Goal: Task Accomplishment & Management: Manage account settings

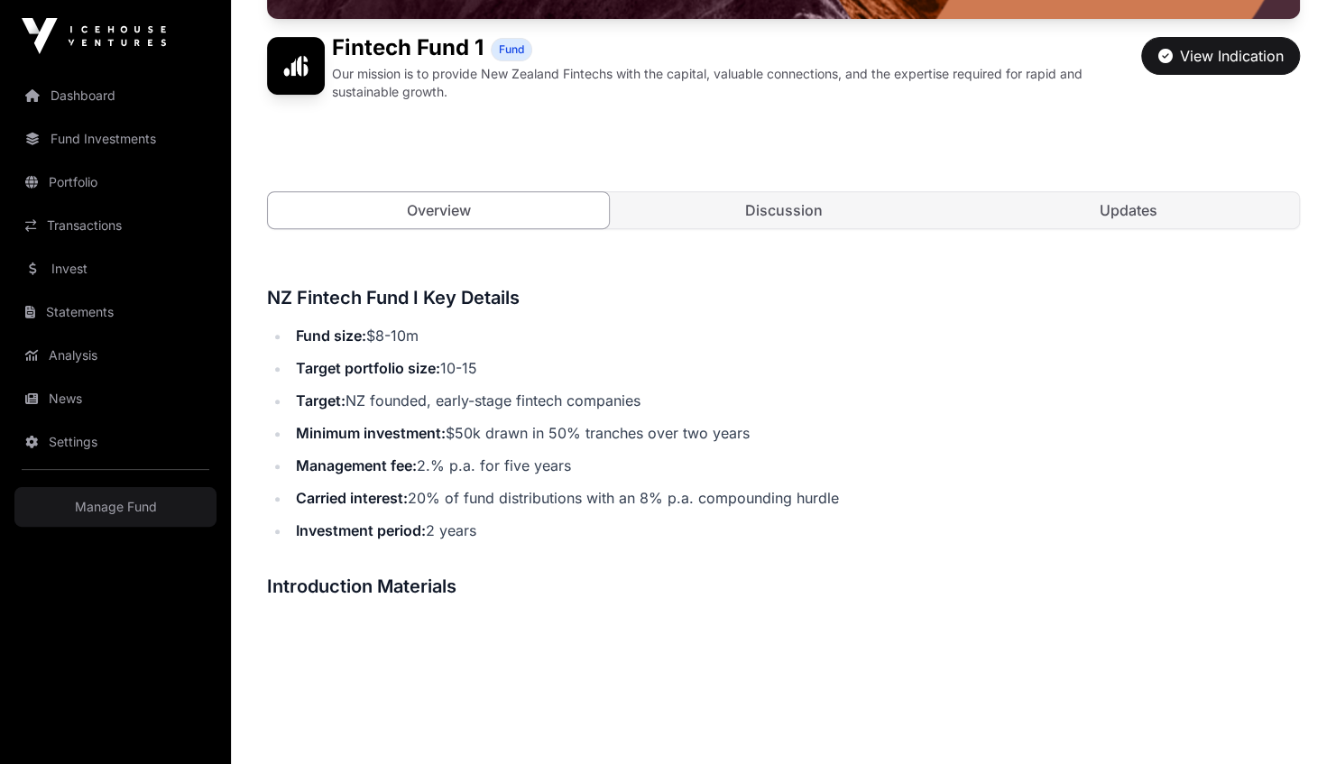
scroll to position [451, 0]
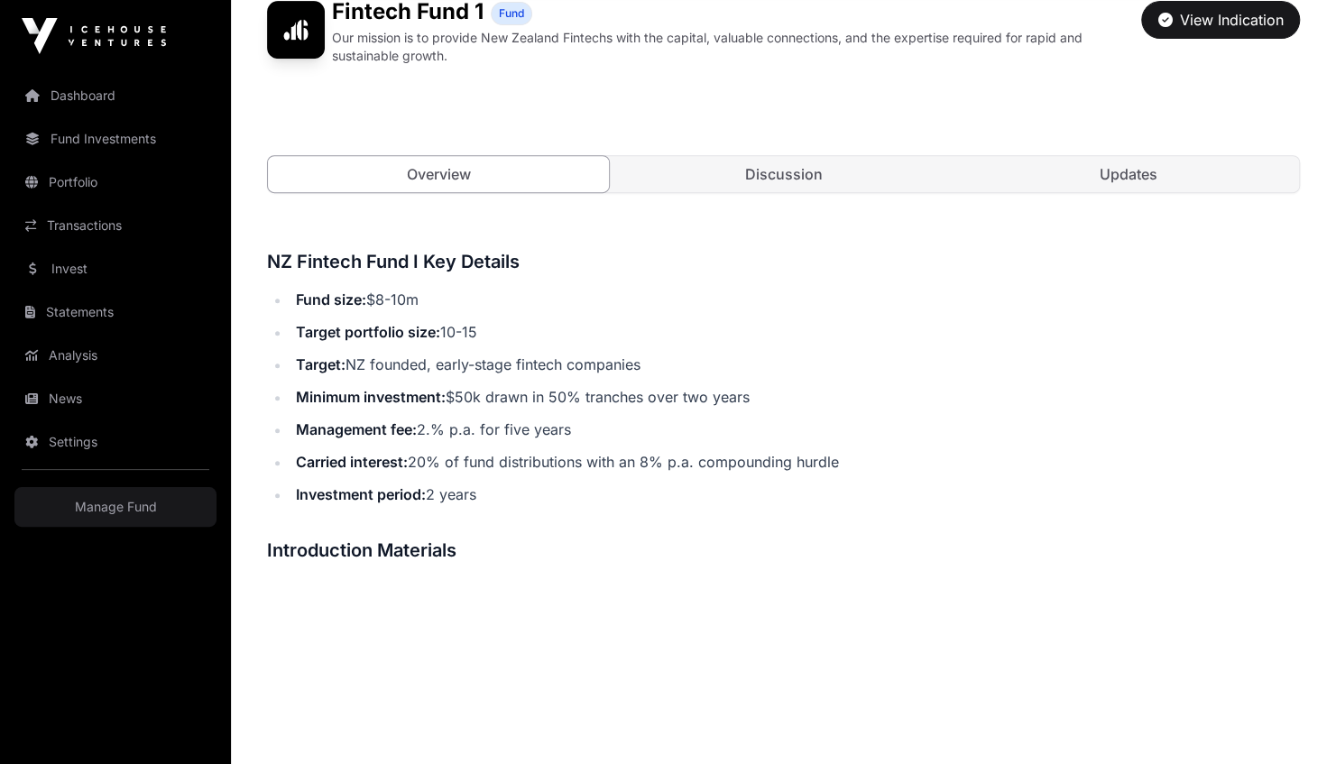
click at [1147, 180] on link "Updates" at bounding box center [1128, 174] width 341 height 36
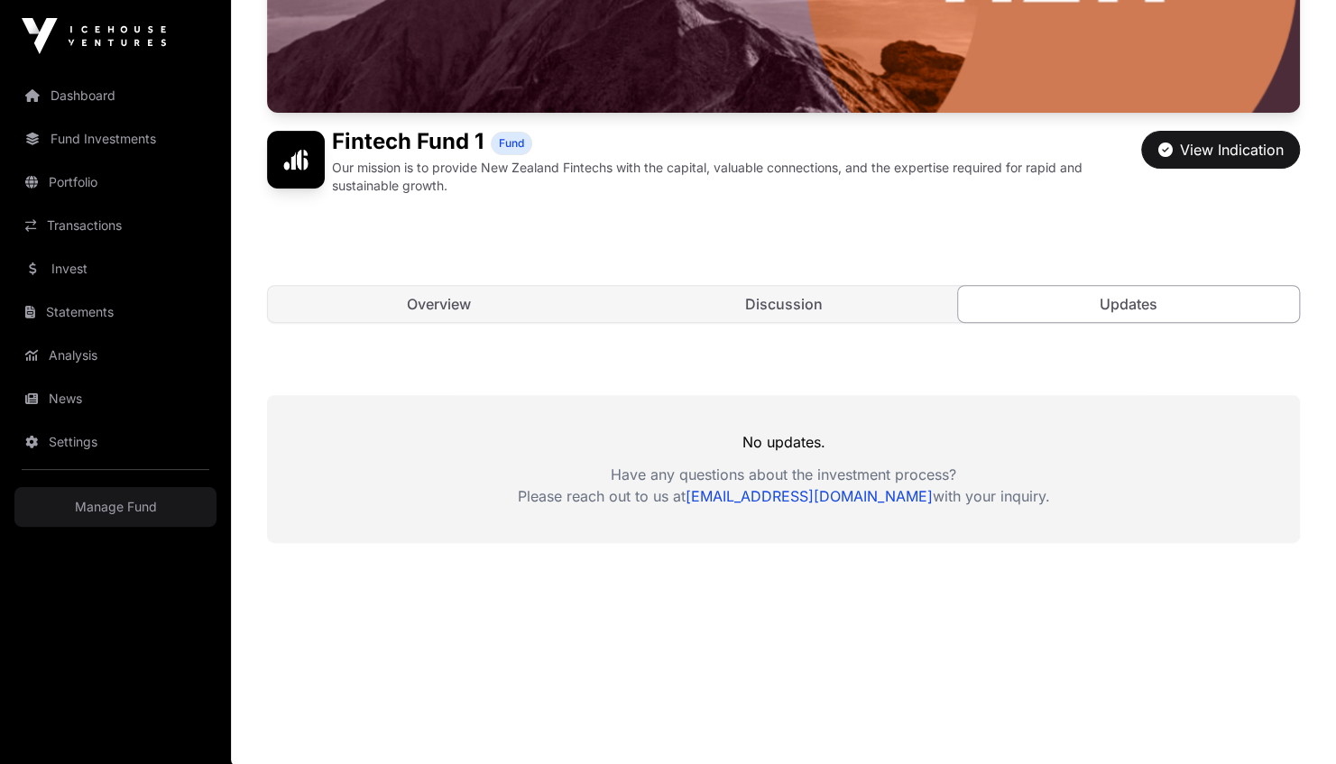
click at [88, 133] on link "Fund Investments" at bounding box center [115, 139] width 202 height 40
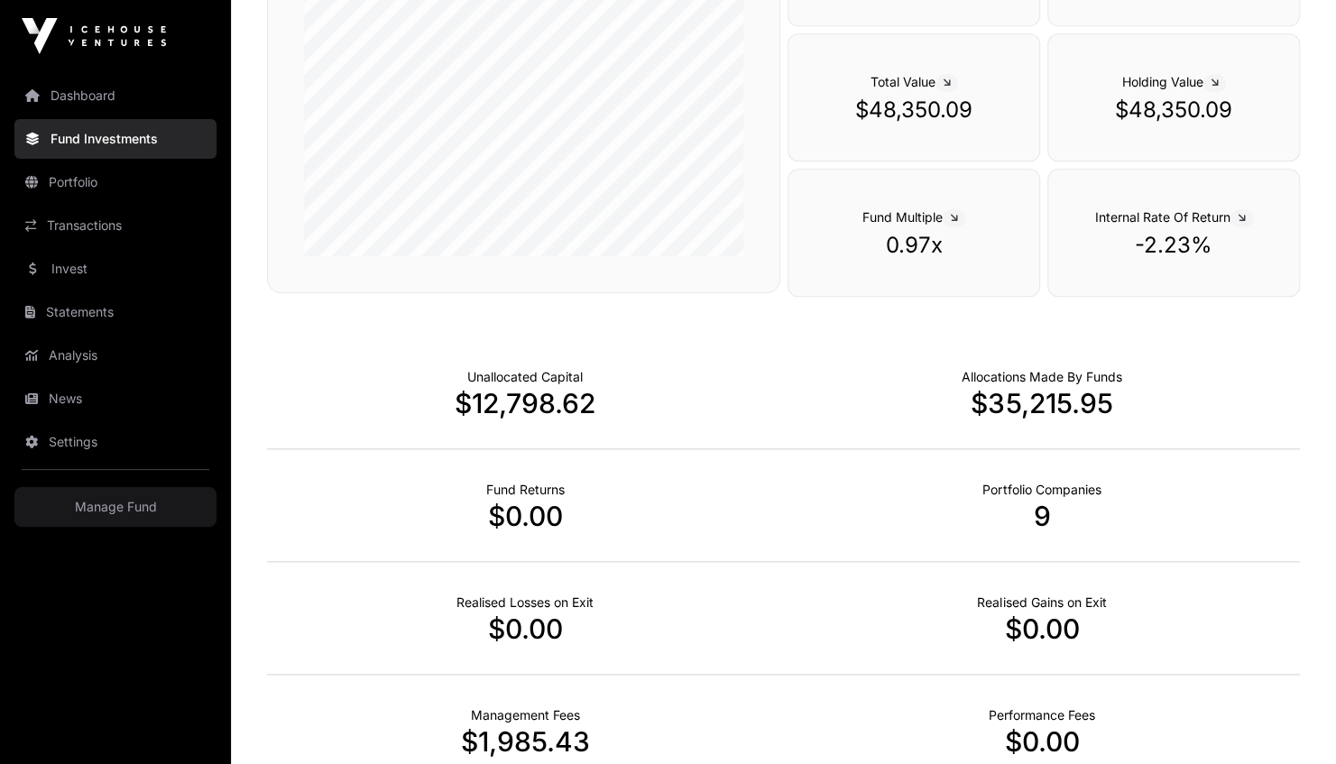
scroll to position [631, 0]
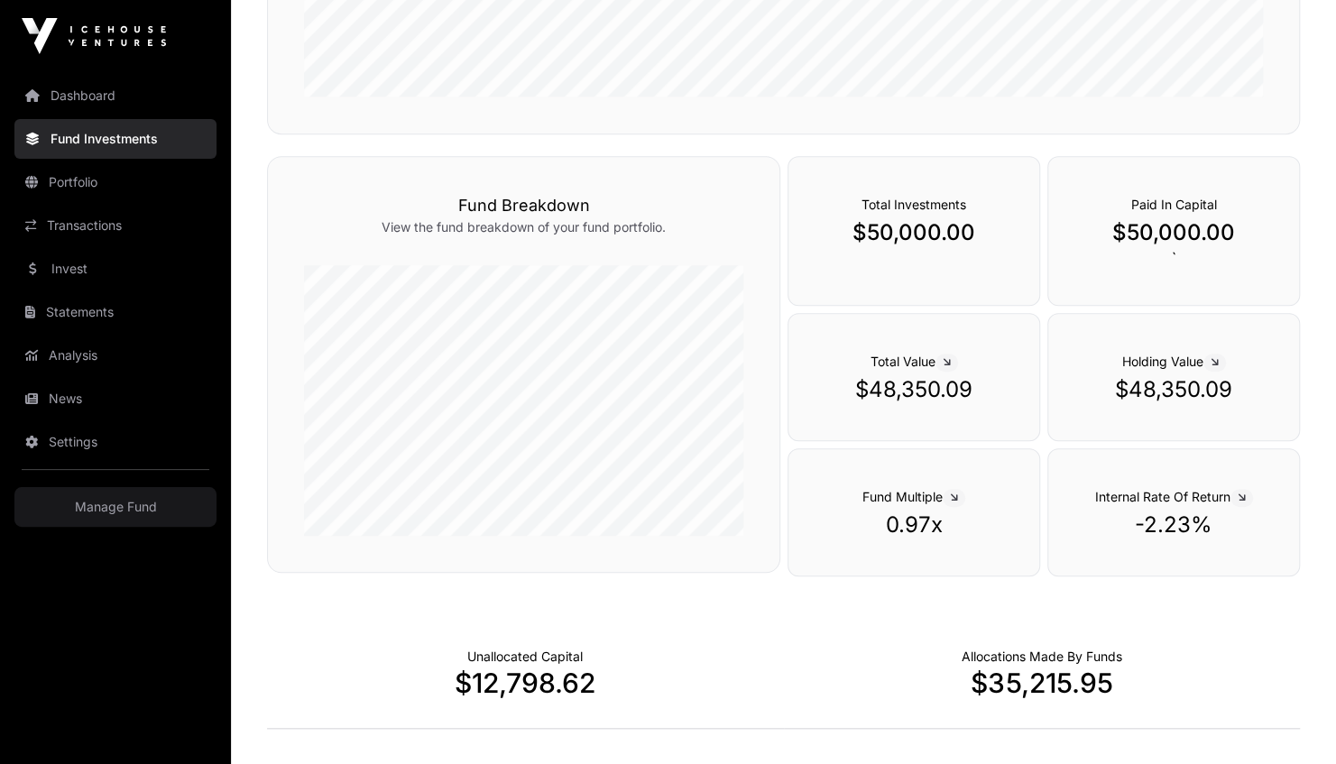
click at [48, 232] on link "Transactions" at bounding box center [115, 226] width 202 height 40
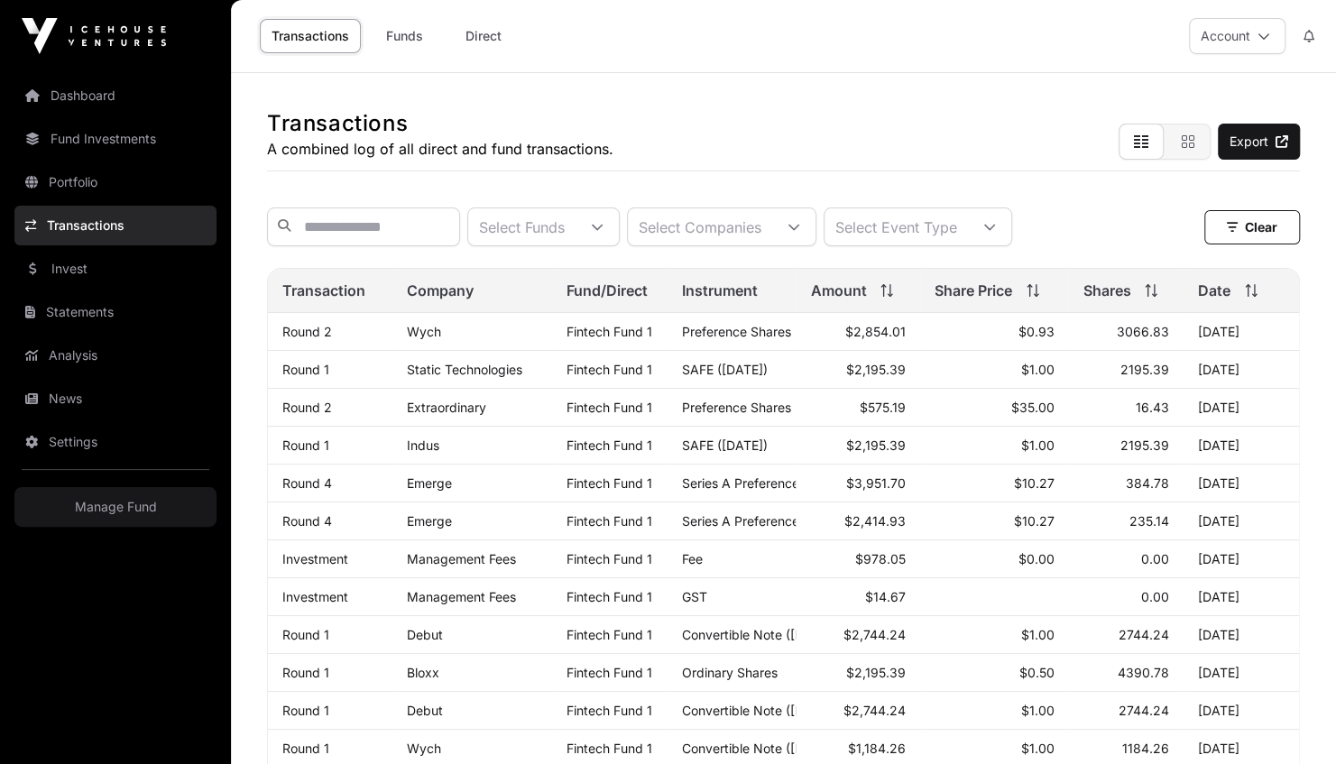
click at [112, 175] on link "Portfolio" at bounding box center [115, 182] width 202 height 40
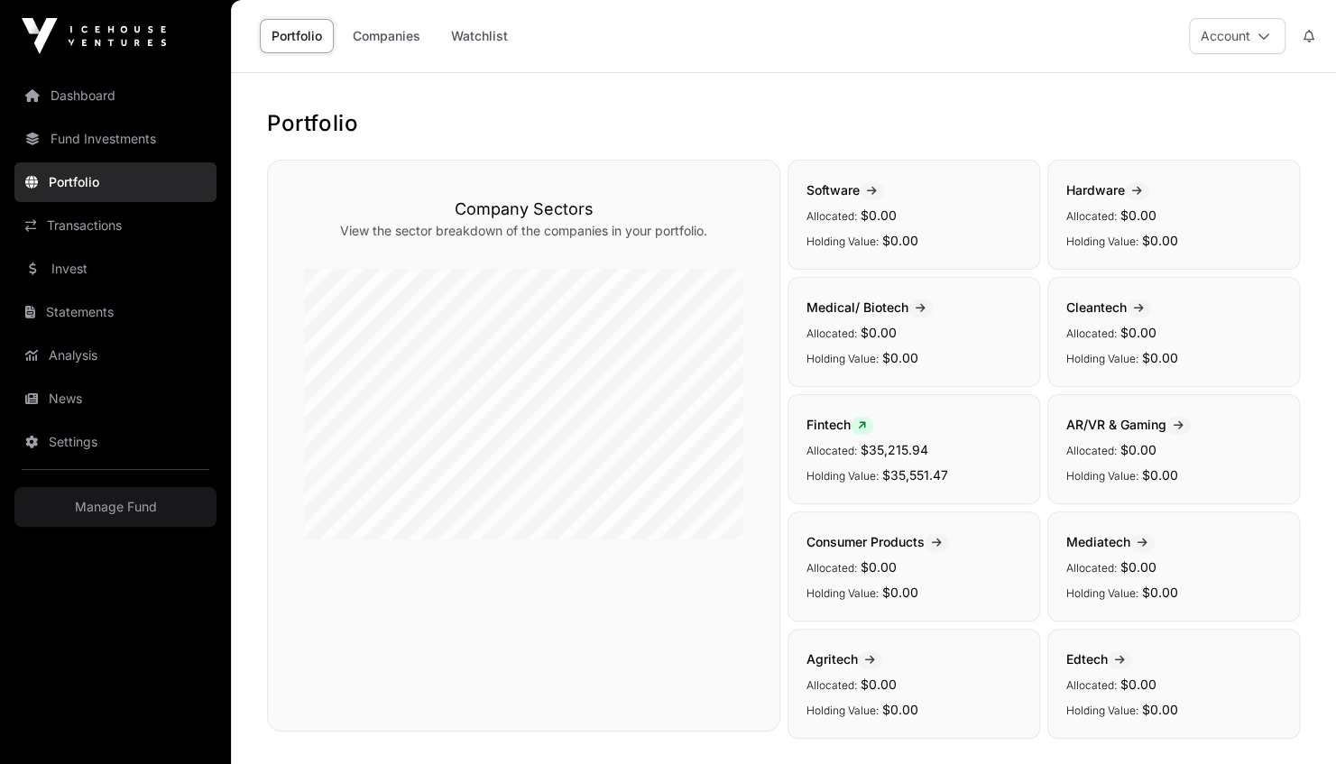
click at [842, 421] on span "Fintech" at bounding box center [839, 424] width 67 height 15
click at [949, 458] on div "Fintech Allocated: $35,215.94 Holding Value: $35,551.47" at bounding box center [913, 449] width 252 height 110
click at [827, 435] on div "Fintech Allocated: $35,215.94 Holding Value: $35,551.47" at bounding box center [913, 449] width 252 height 110
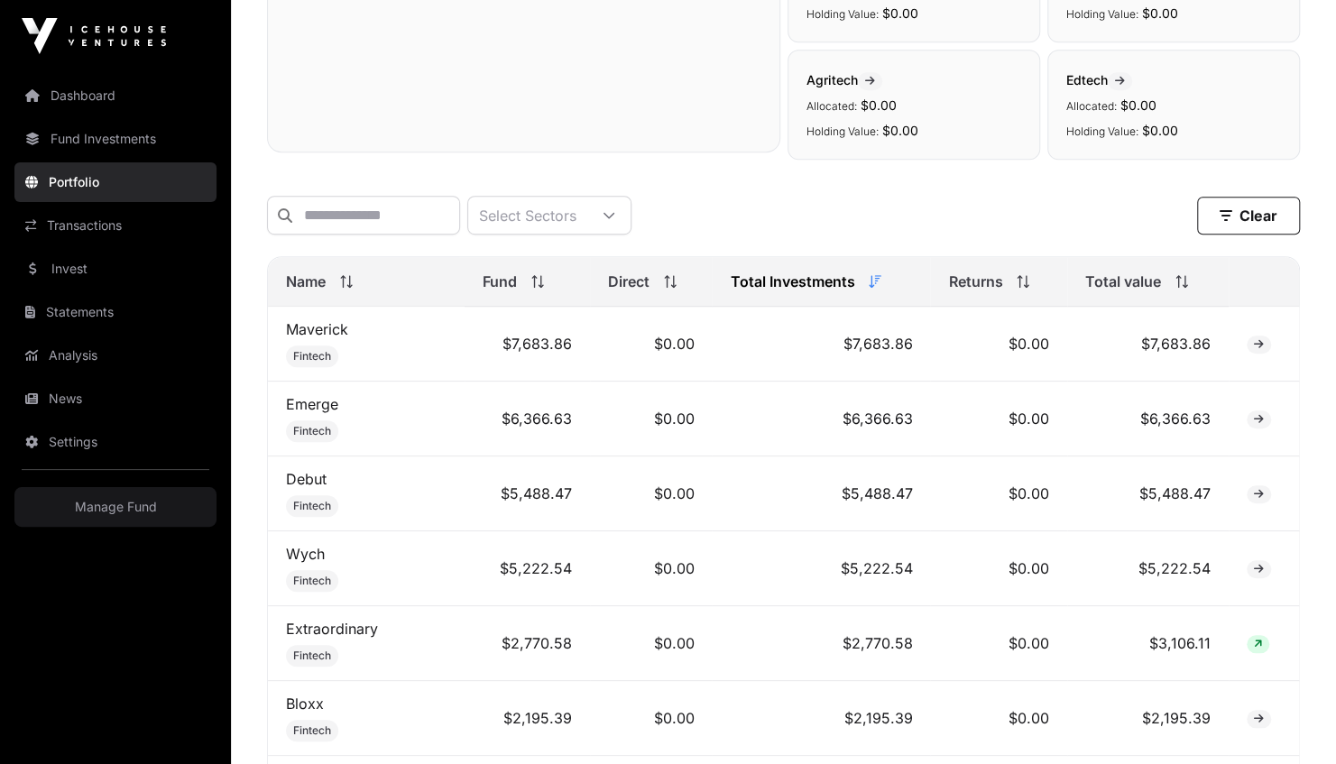
scroll to position [586, 0]
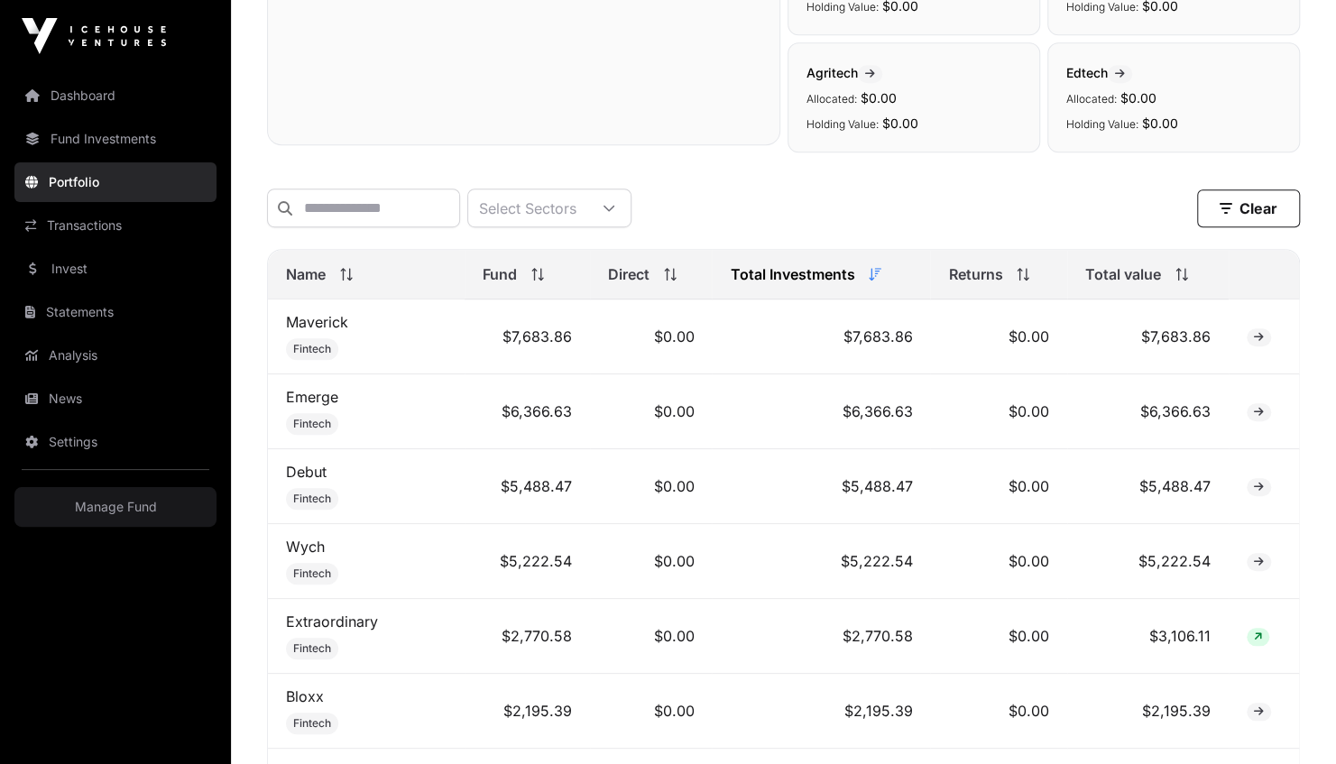
click at [1257, 343] on icon at bounding box center [1258, 337] width 10 height 11
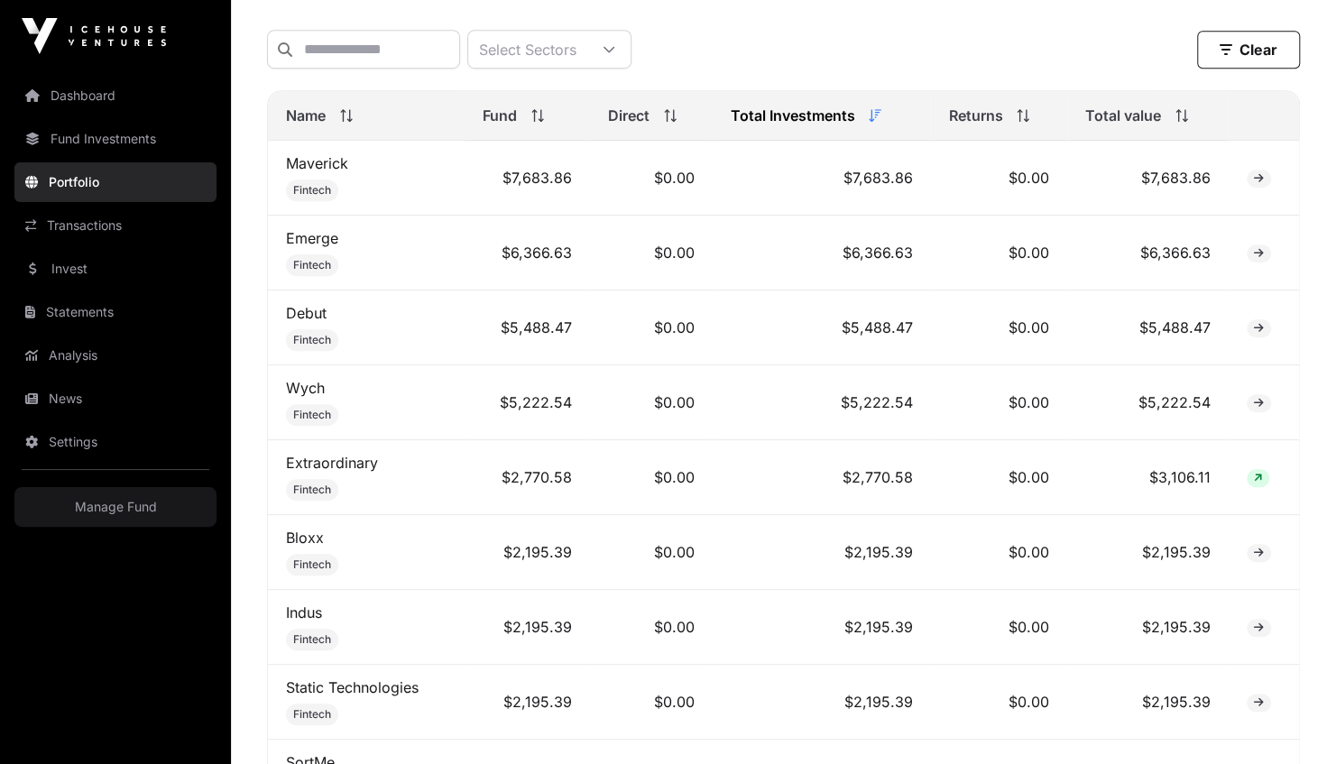
scroll to position [767, 0]
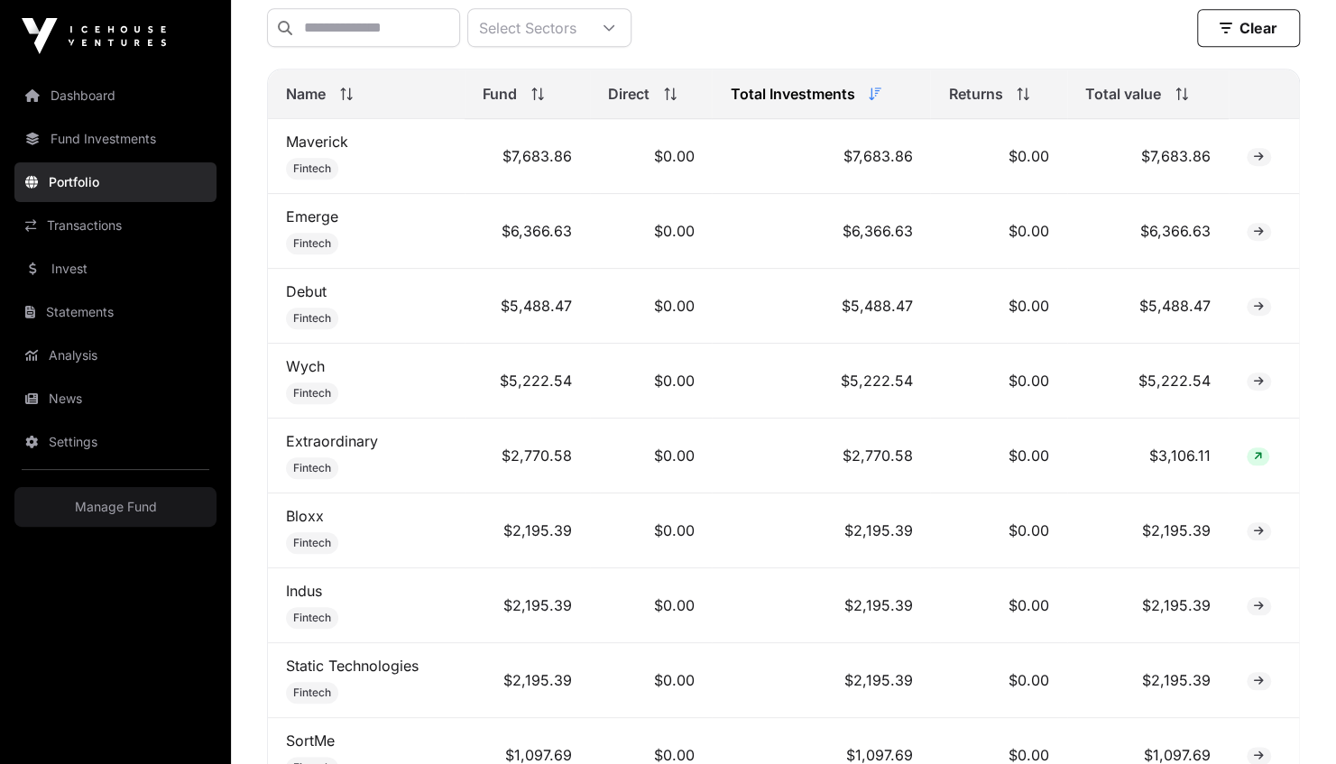
click at [1256, 465] on span at bounding box center [1257, 456] width 23 height 18
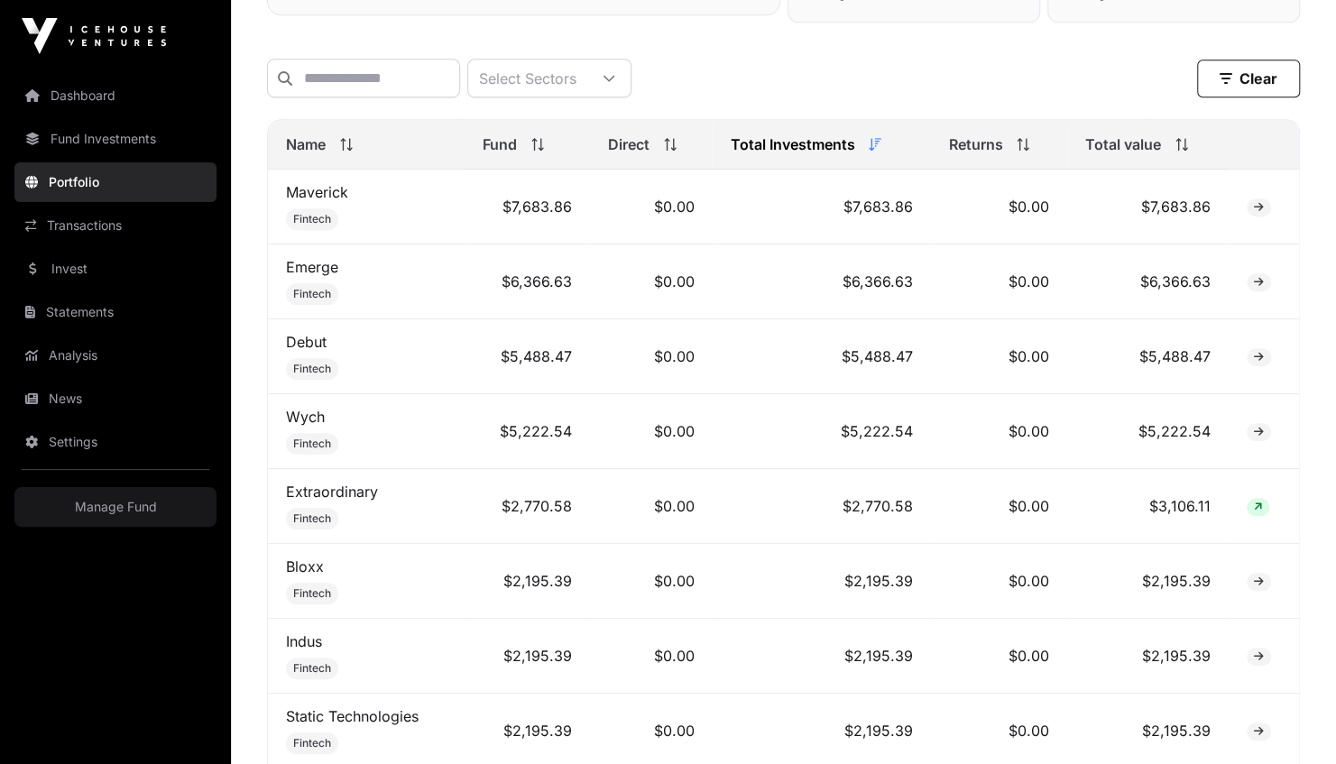
scroll to position [406, 0]
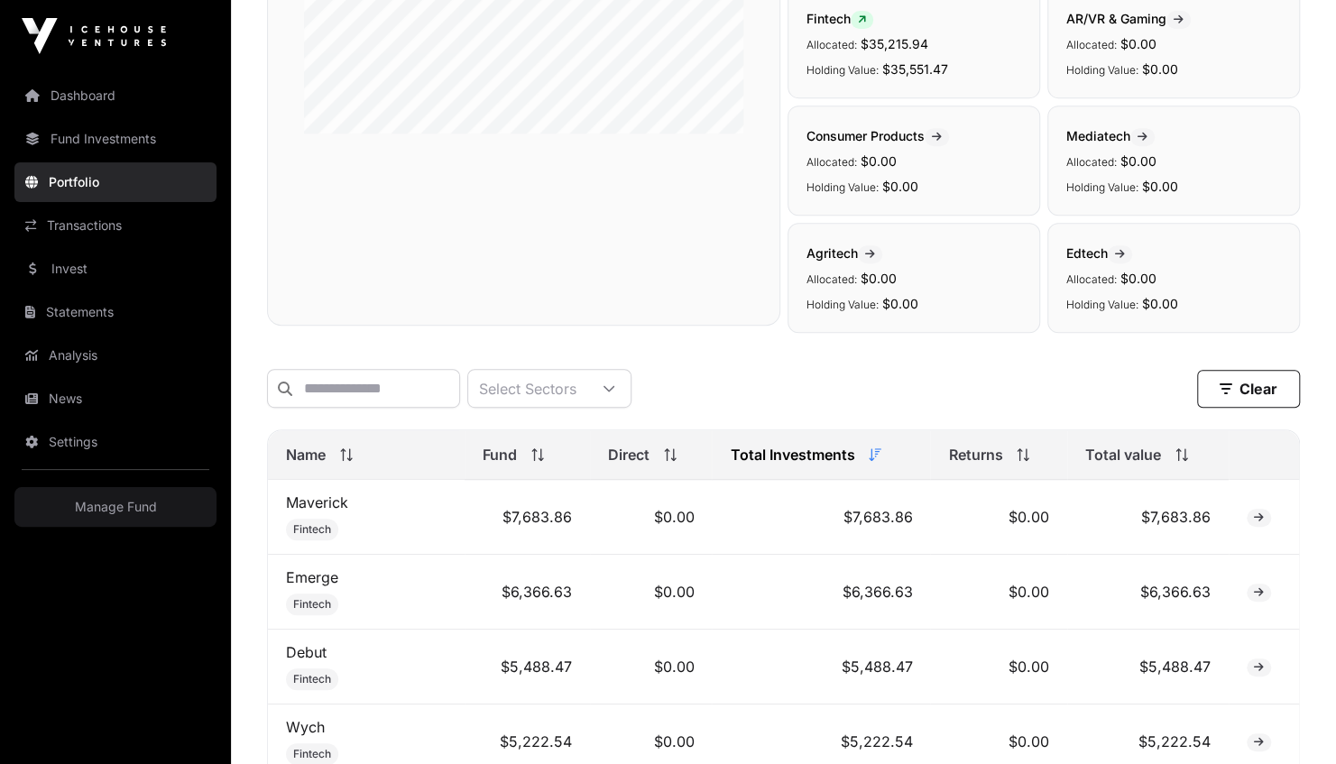
click at [105, 518] on link "Manage Fund" at bounding box center [115, 507] width 202 height 40
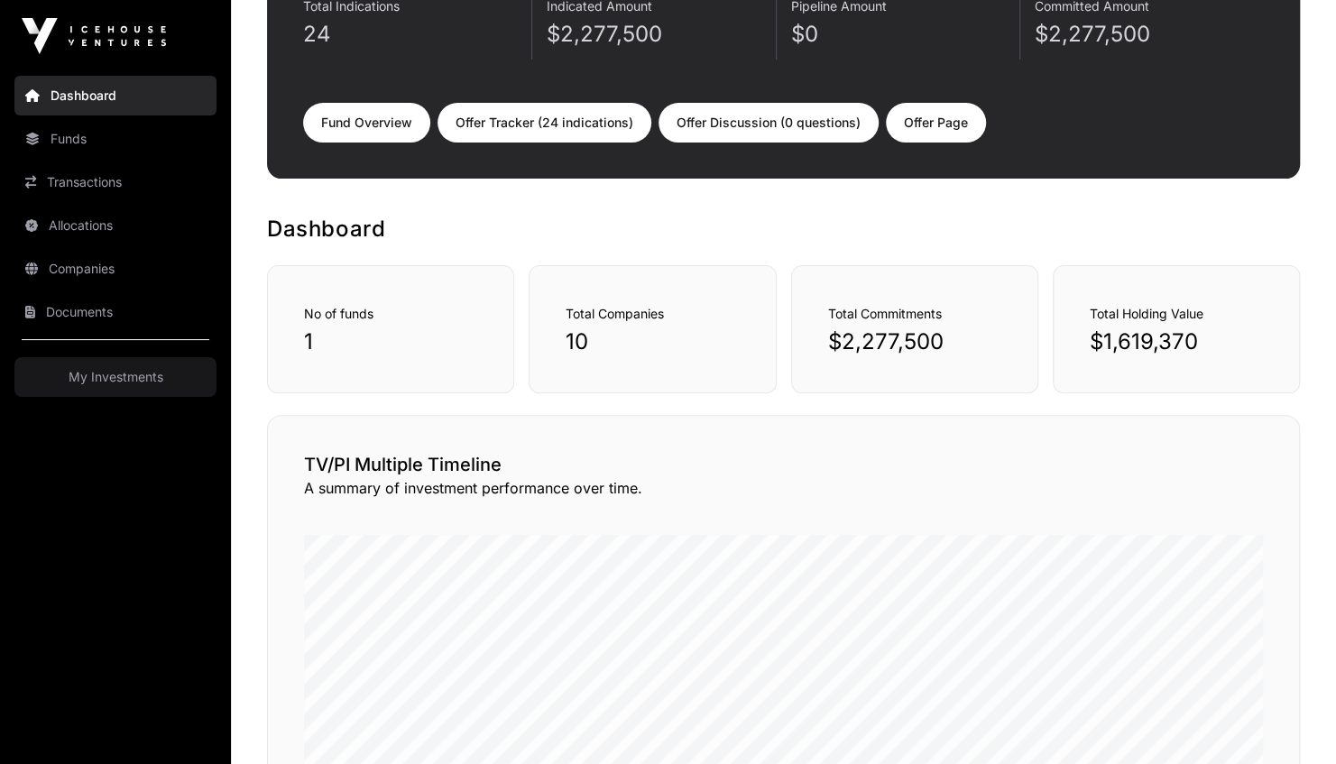
scroll to position [108, 0]
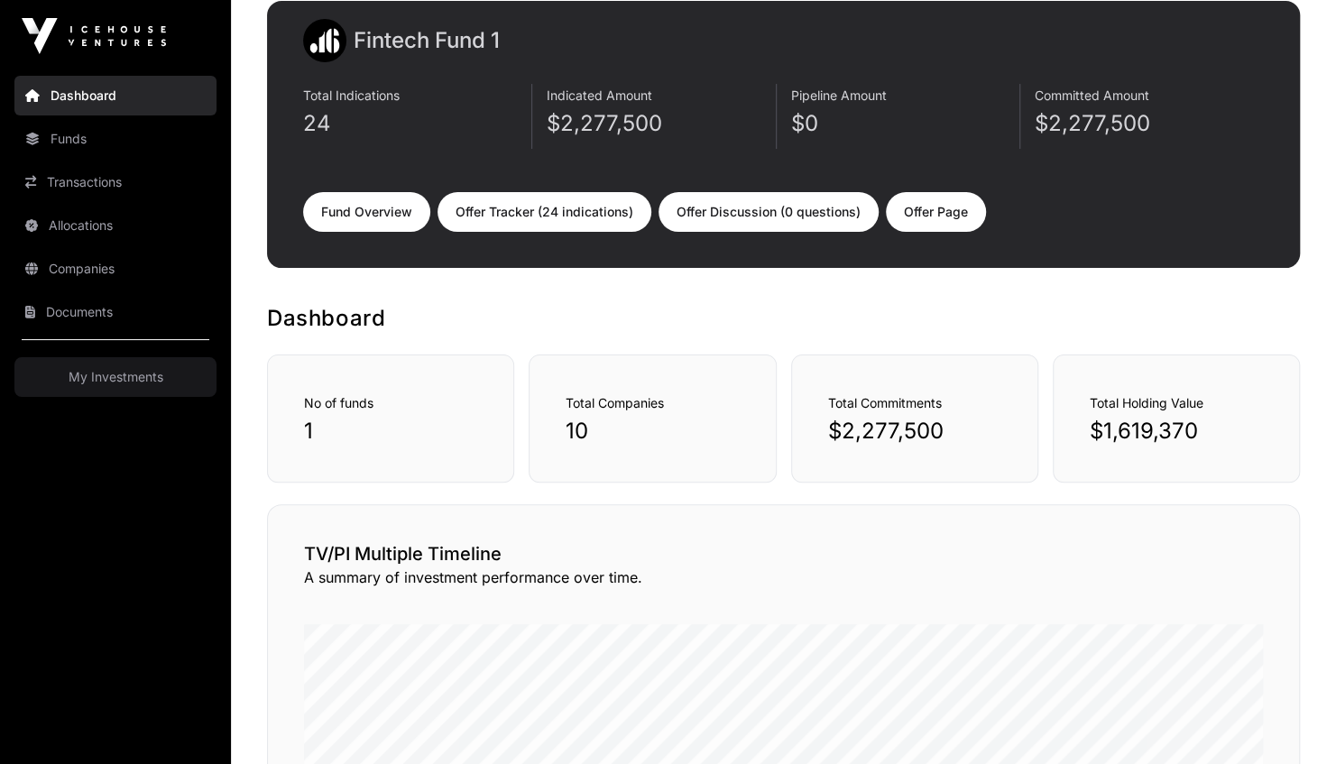
click at [611, 411] on div "Total Companies 10" at bounding box center [651, 418] width 247 height 128
click at [363, 211] on link "Fund Overview" at bounding box center [366, 212] width 127 height 40
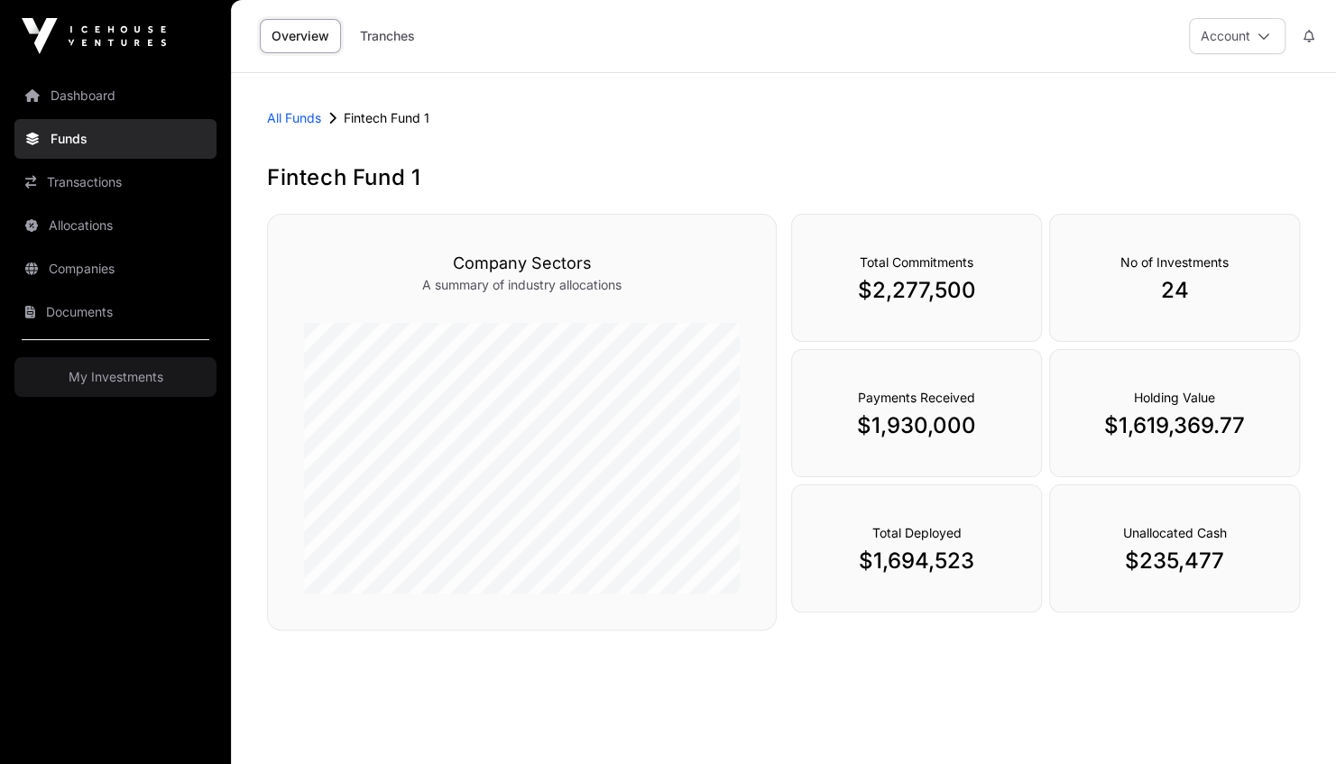
click at [299, 117] on link "All Funds" at bounding box center [294, 118] width 54 height 18
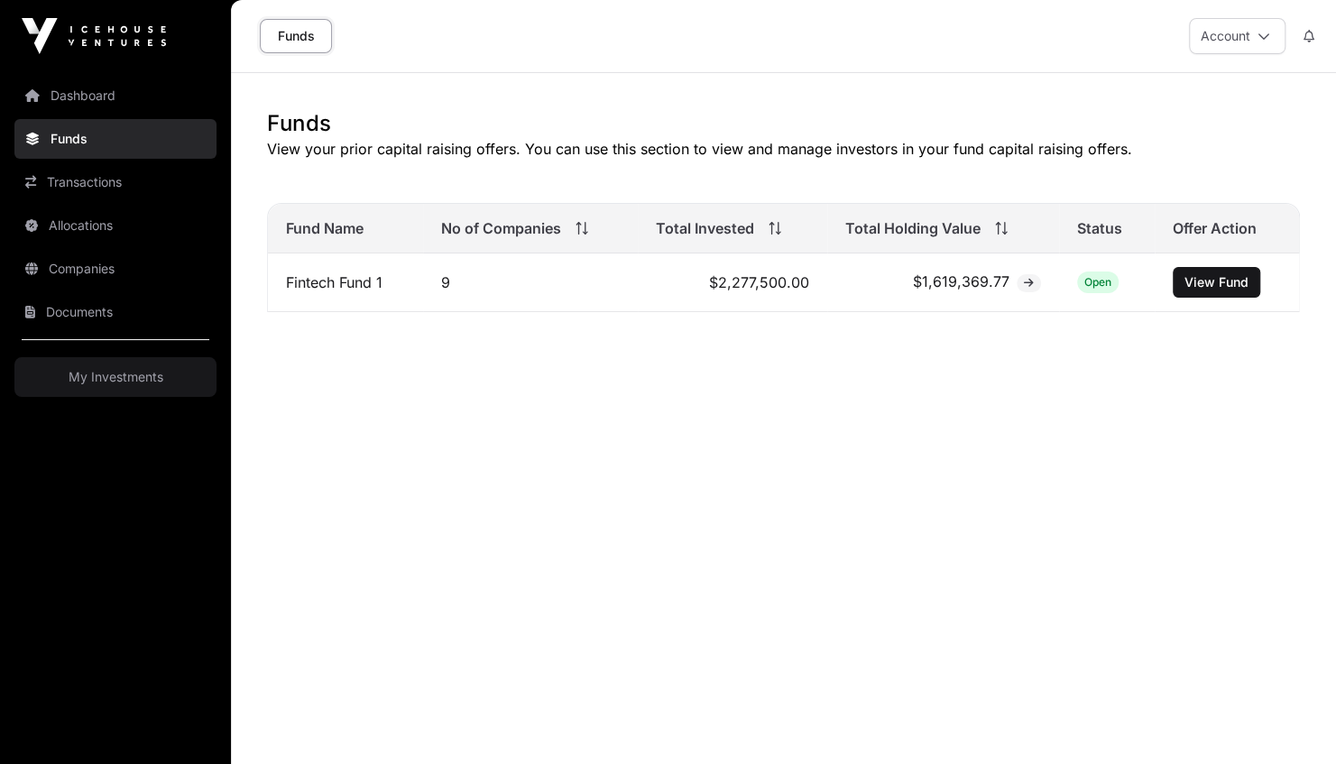
click at [305, 42] on link "Funds" at bounding box center [296, 36] width 72 height 34
click at [93, 99] on link "Dashboard" at bounding box center [115, 96] width 202 height 40
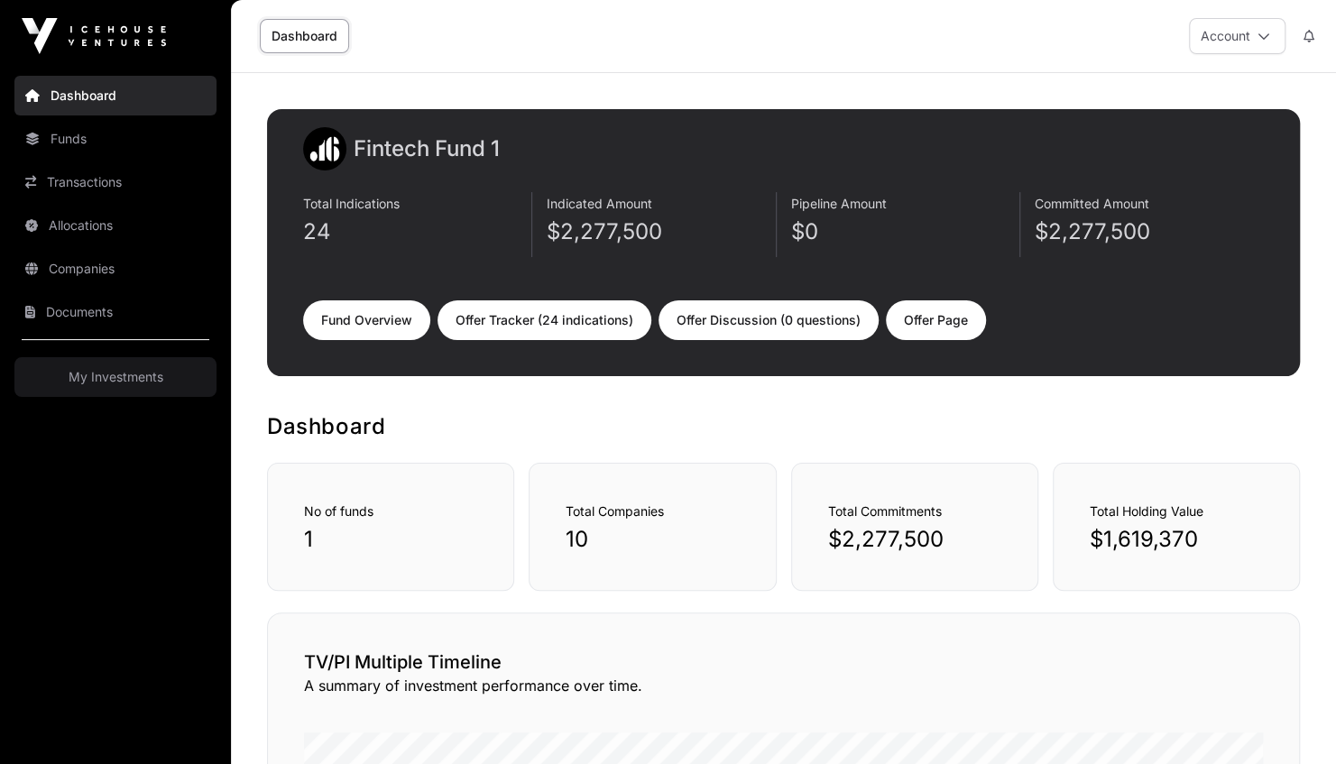
click at [920, 322] on link "Offer Page" at bounding box center [936, 320] width 100 height 40
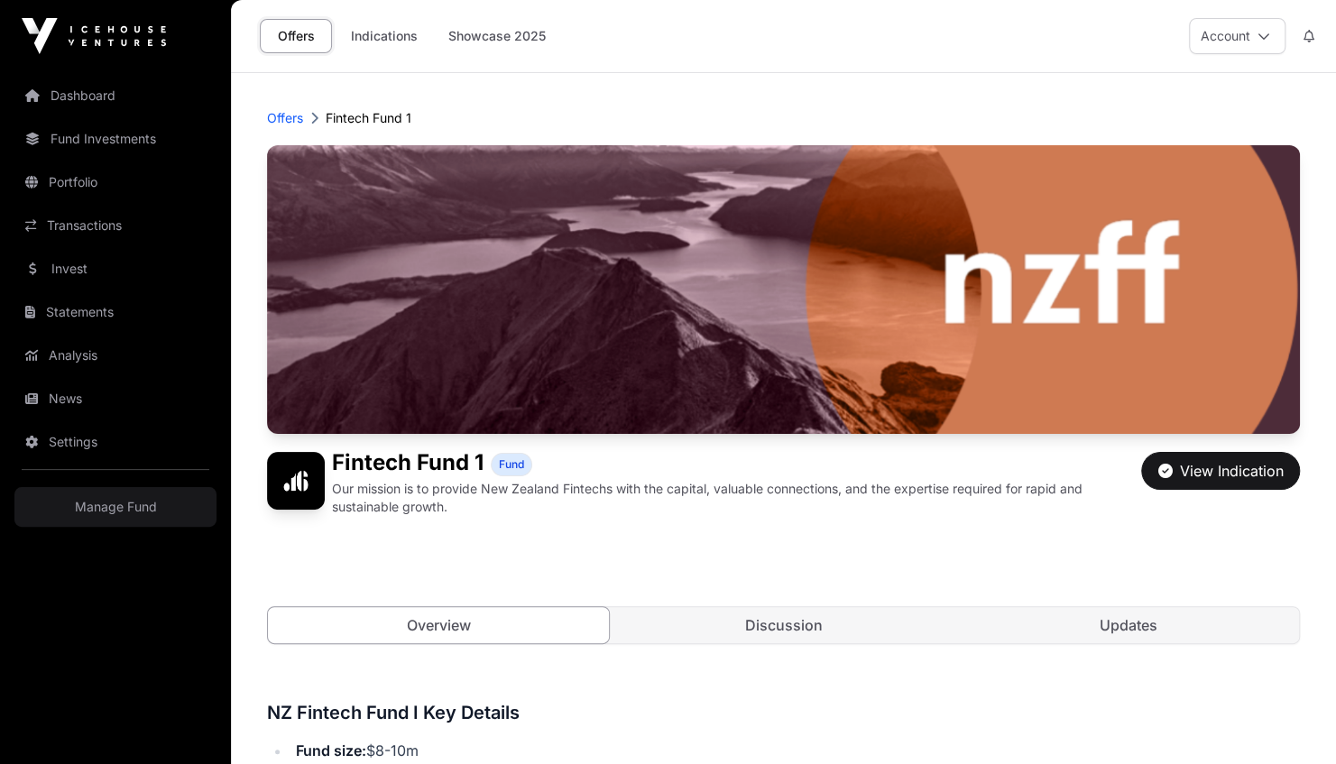
scroll to position [541, 0]
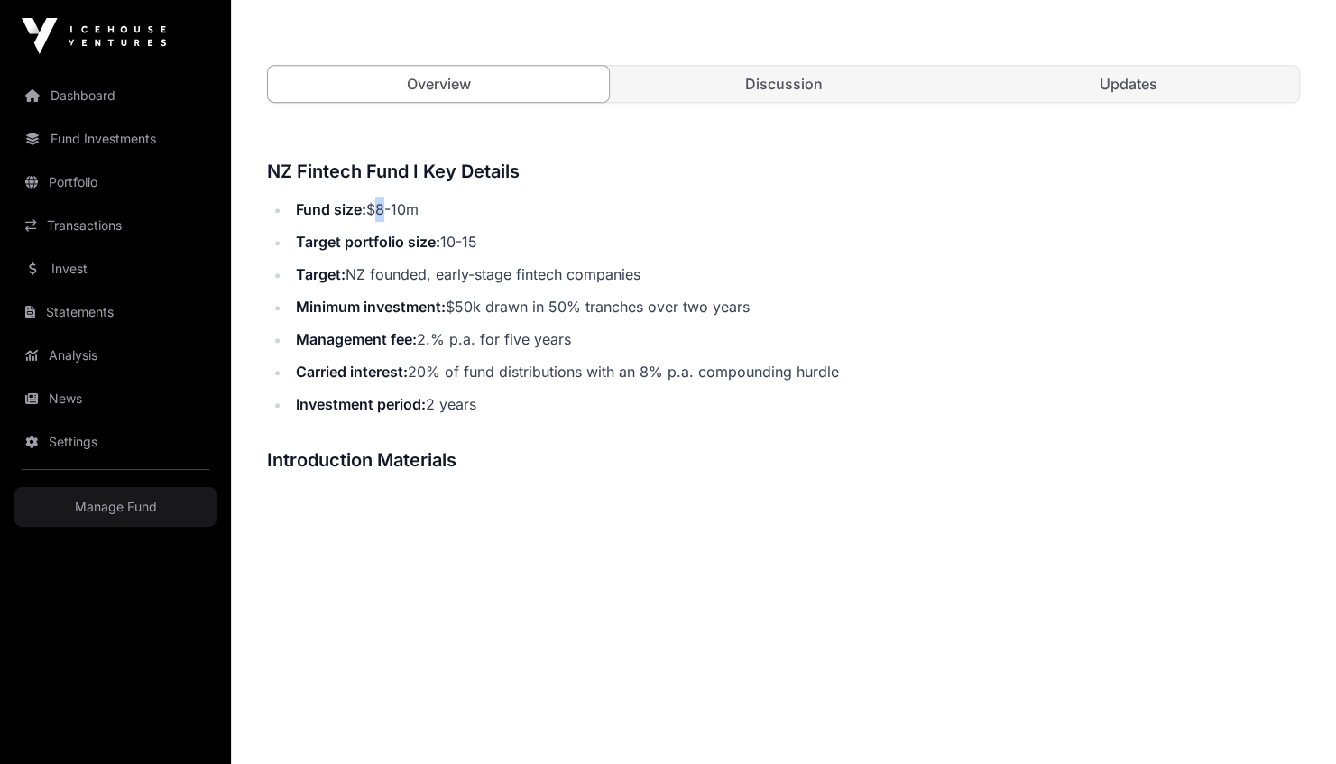
click at [381, 216] on li "Fund size: $8-10m" at bounding box center [794, 209] width 1009 height 25
click at [703, 314] on li "Minimum investment: $50k drawn in 50% tranches over two years" at bounding box center [794, 306] width 1009 height 25
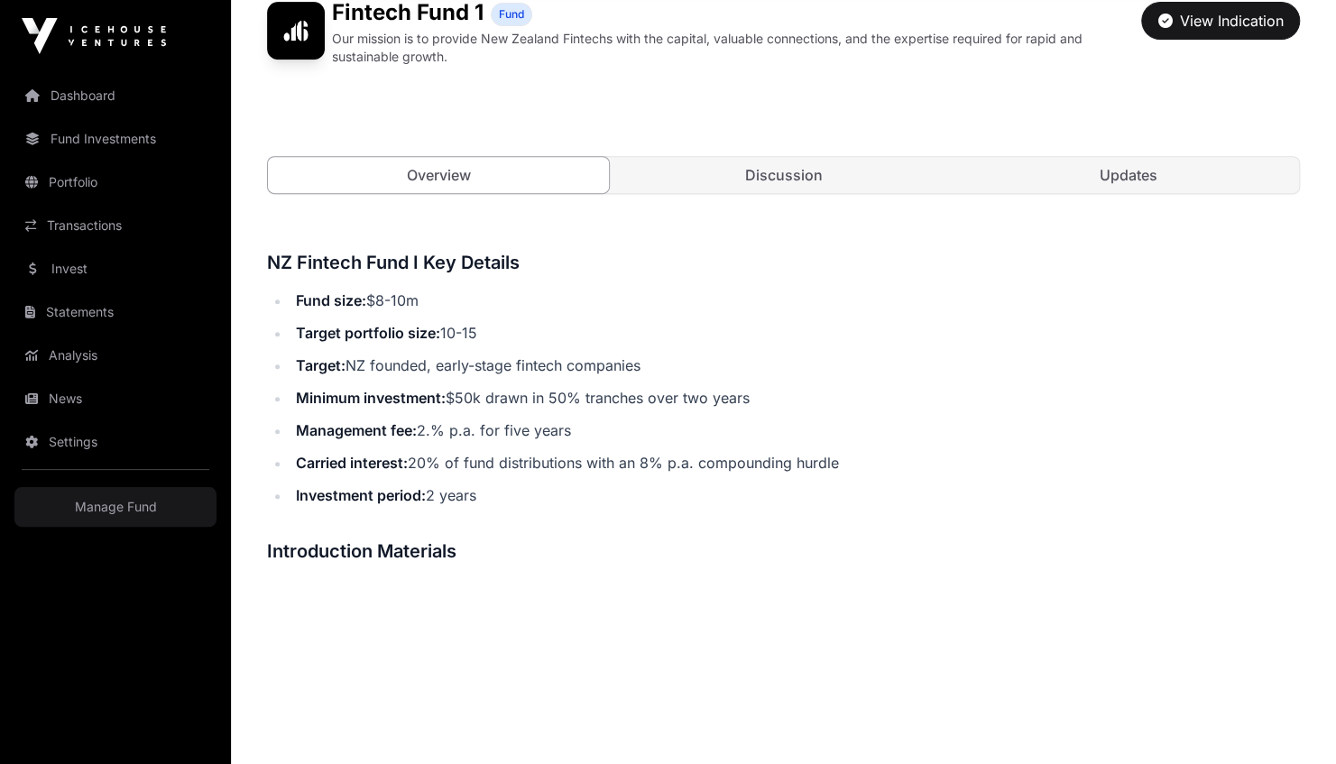
scroll to position [271, 0]
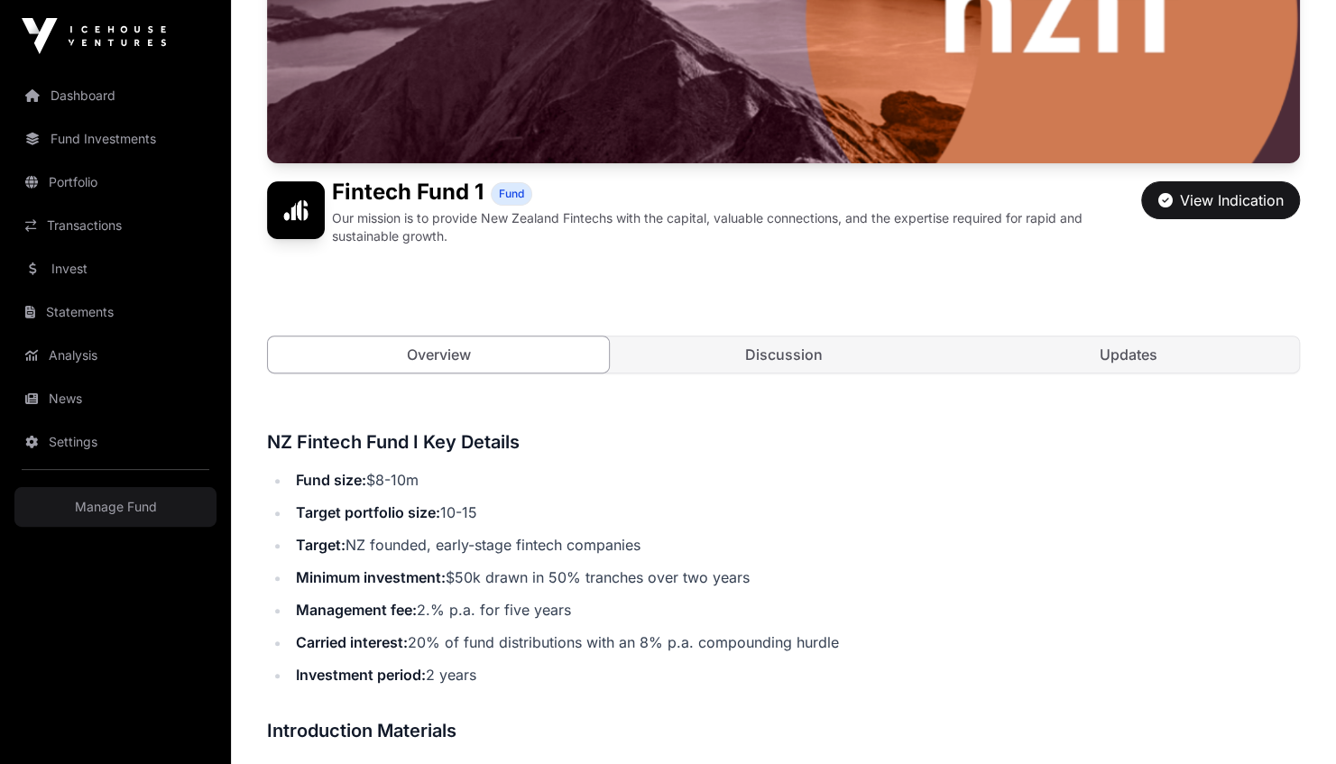
click at [159, 512] on link "Manage Fund" at bounding box center [115, 507] width 202 height 40
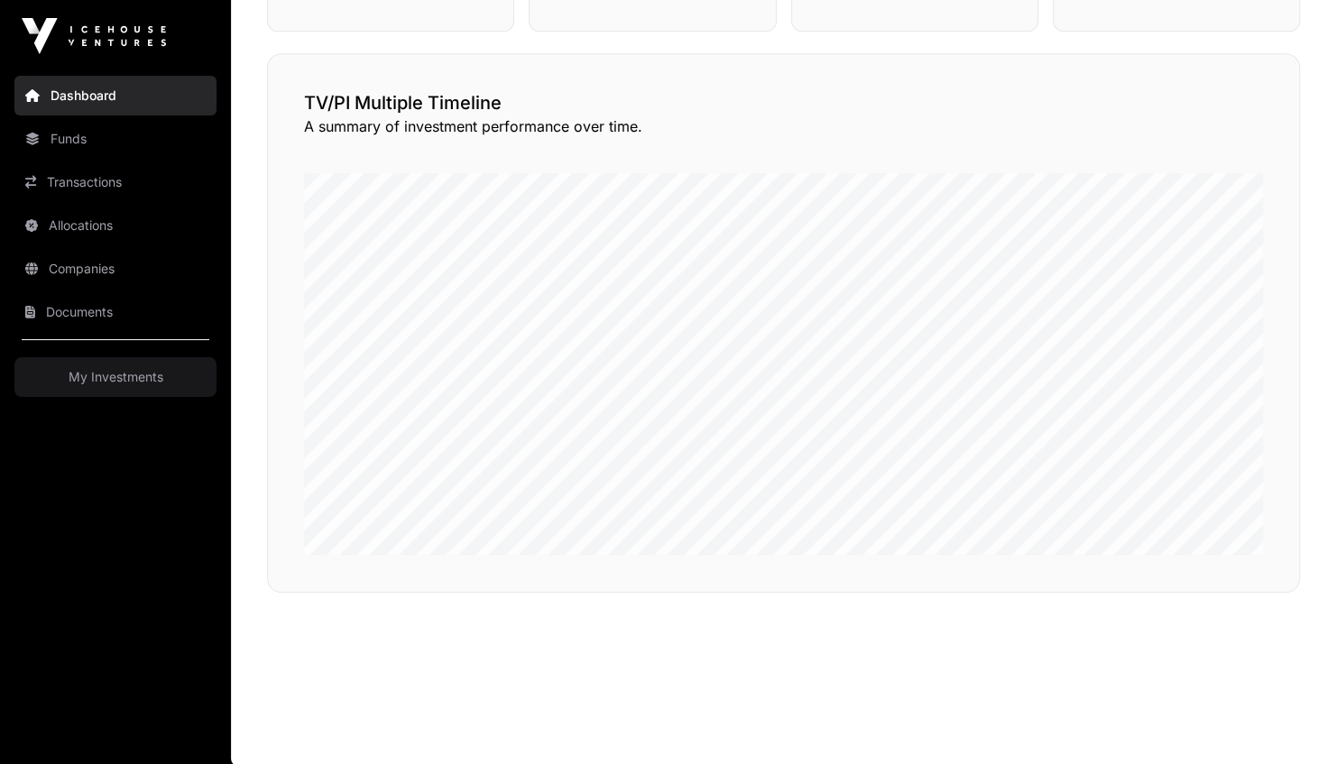
scroll to position [108, 0]
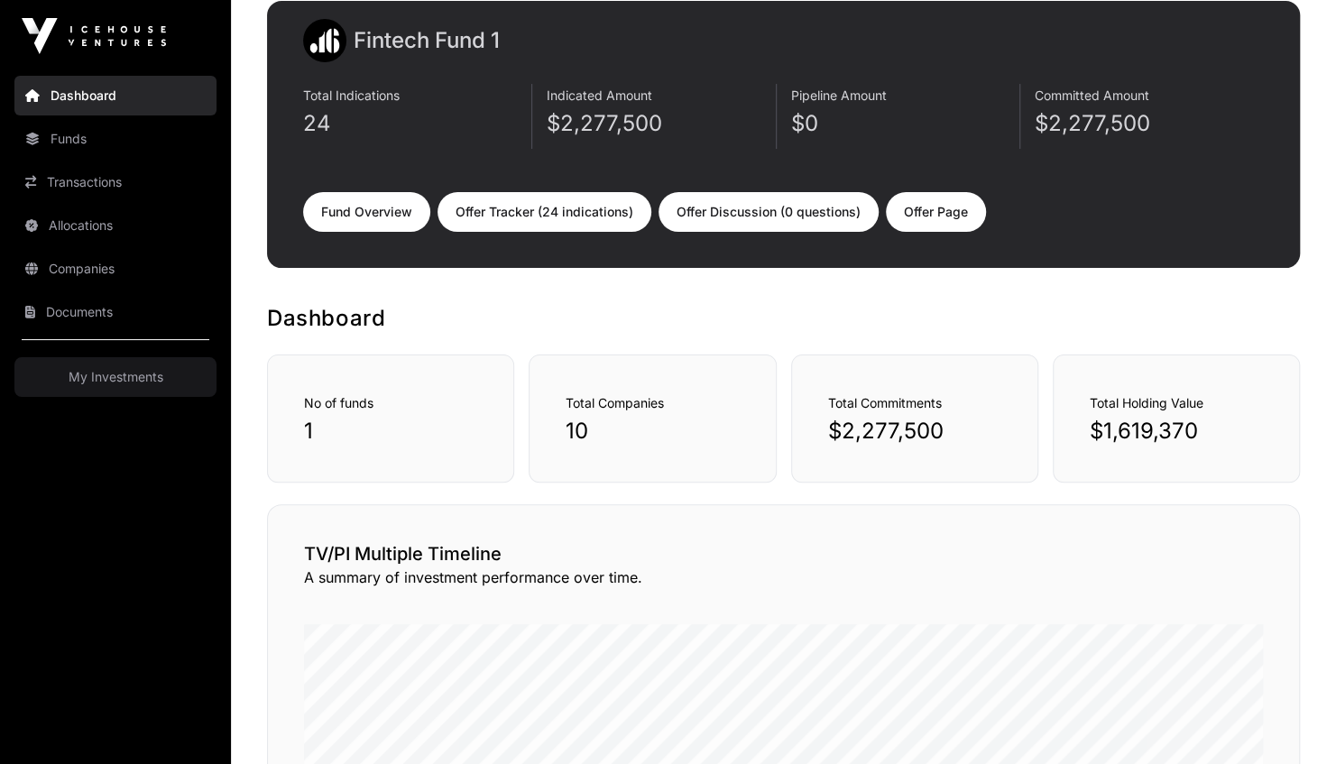
click at [574, 241] on div "Fintech Fund 1 Total Indications 24 Indicated Amount $2,277,500 Pipeline Amount…" at bounding box center [783, 134] width 1033 height 267
click at [565, 216] on link "Offer Tracker (24 indications)" at bounding box center [544, 212] width 214 height 40
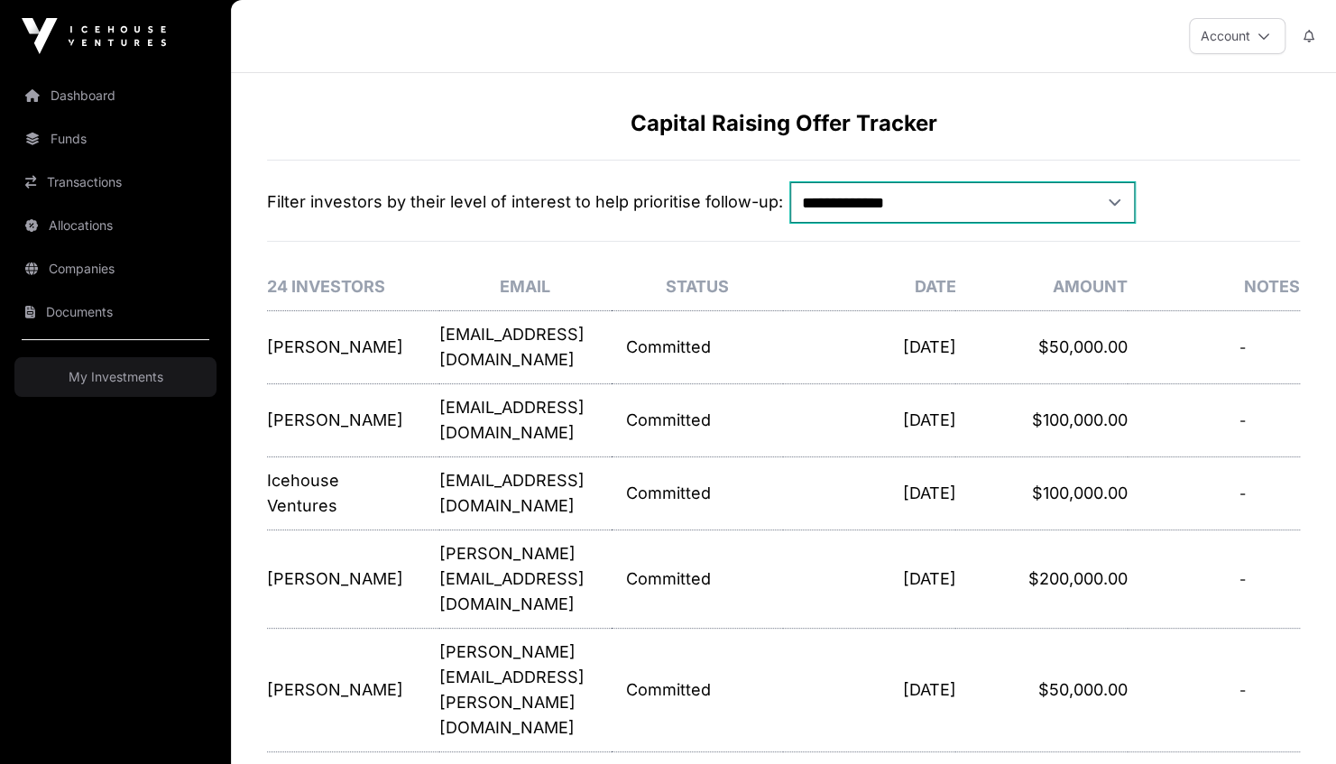
click at [1100, 206] on select "**********" at bounding box center [962, 202] width 344 height 41
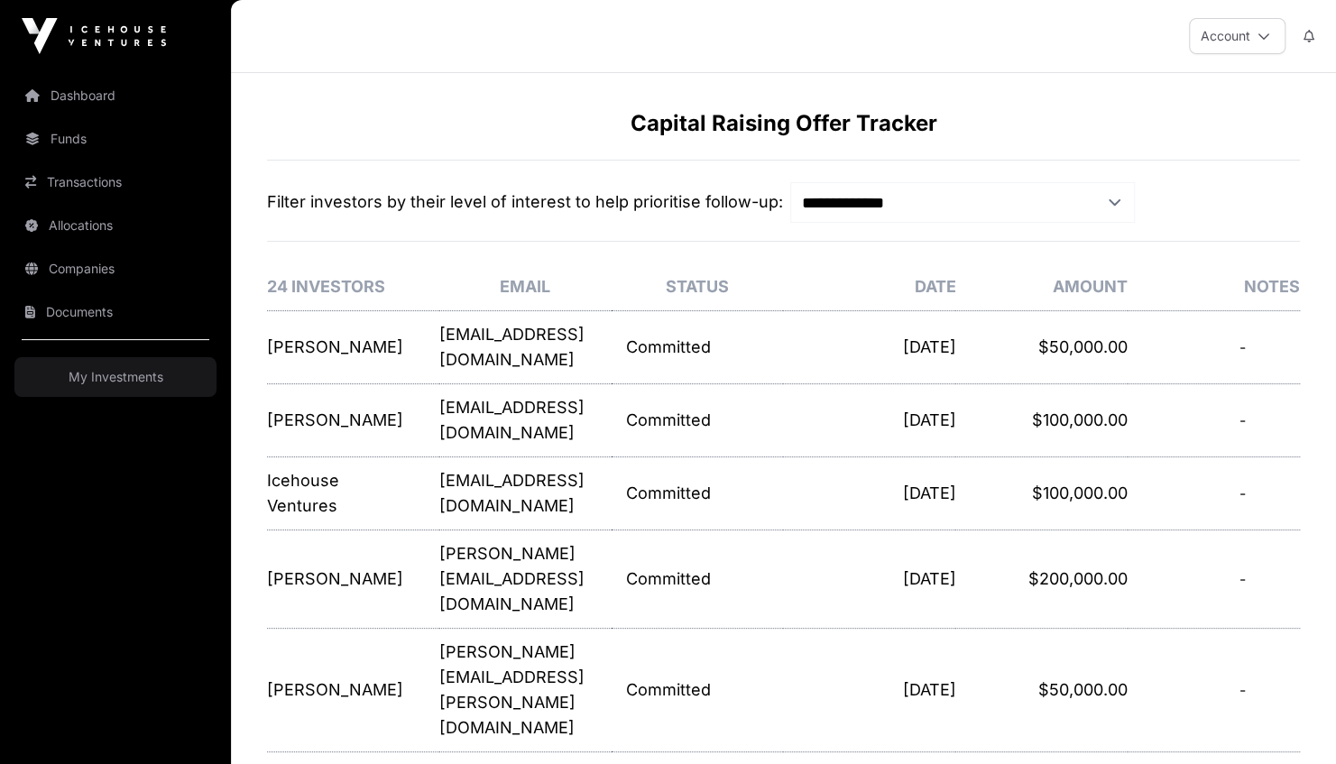
click at [1217, 209] on div "**********" at bounding box center [783, 201] width 1033 height 44
click at [111, 89] on link "Dashboard" at bounding box center [115, 96] width 202 height 40
